Goal: Complete application form

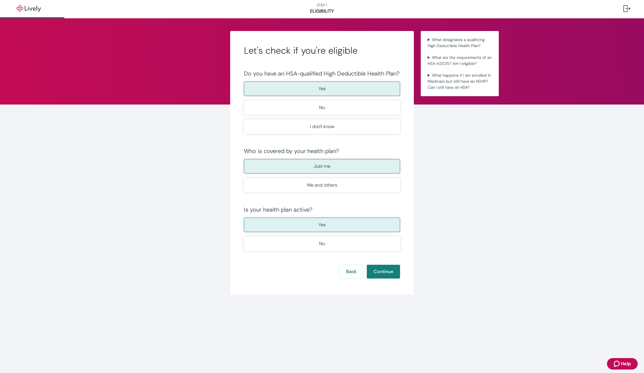
click at [322, 10] on nav "STEP 1 Eligibility" at bounding box center [322, 8] width 644 height 17
click at [28, 7] on img "button" at bounding box center [29, 8] width 32 height 7
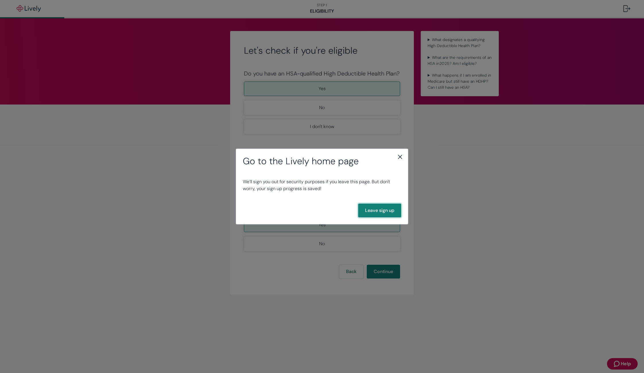
click at [387, 212] on button "Leave sign up" at bounding box center [379, 211] width 43 height 14
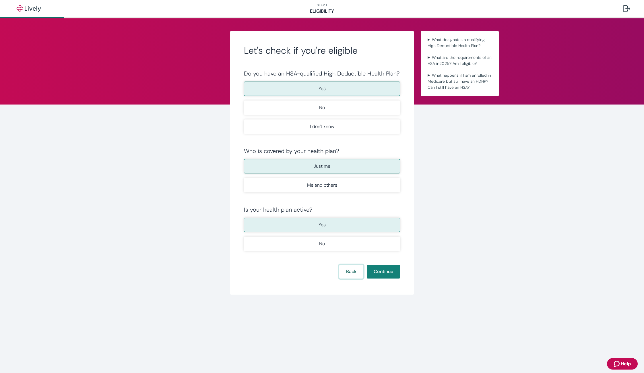
click at [351, 266] on button "Back" at bounding box center [351, 272] width 24 height 14
